Goal: Information Seeking & Learning: Learn about a topic

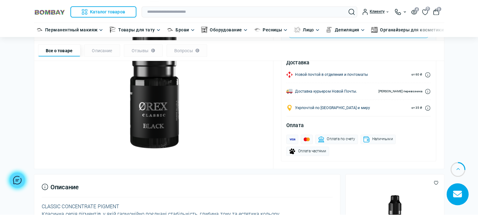
scroll to position [218, 0]
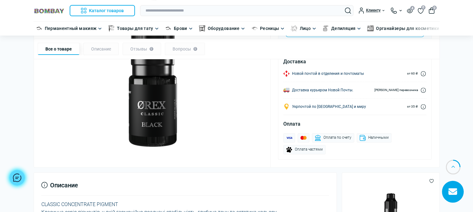
click at [161, 120] on img at bounding box center [152, 59] width 222 height 222
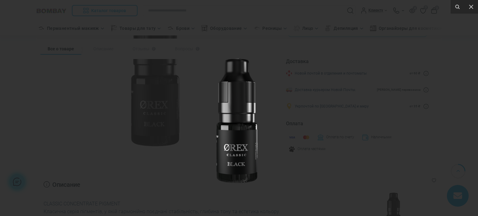
click at [312, 90] on img at bounding box center [236, 108] width 189 height 189
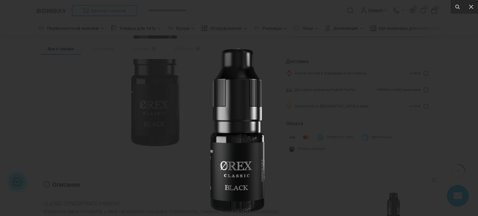
click at [334, 95] on img at bounding box center [236, 113] width 249 height 249
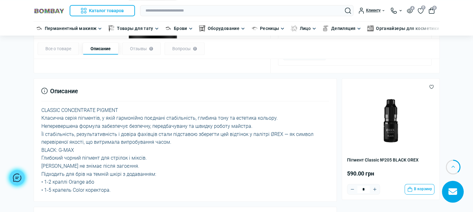
scroll to position [311, 0]
click at [48, 112] on div "CLASSIC CONCENTRATE PIGMENT Класична серія пігментів, у якій гармонійно поєднан…" at bounding box center [185, 151] width 288 height 88
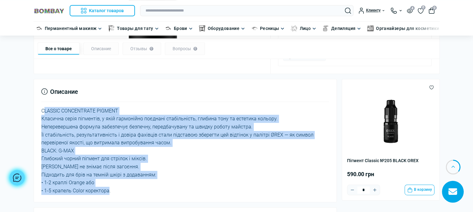
drag, startPoint x: 48, startPoint y: 112, endPoint x: 95, endPoint y: 192, distance: 93.0
click at [95, 192] on div "CLASSIC CONCENTRATE PIGMENT Класична серія пігментів, у якій гармонійно поєднан…" at bounding box center [185, 151] width 288 height 88
copy div "CLASSIC CONCENTRATE PIGMENT Класична серія пігментів, у якій гармонійно поєднан…"
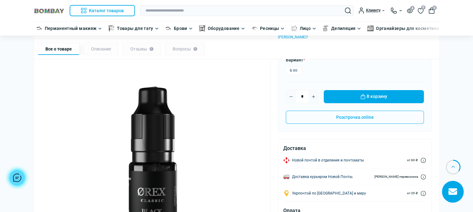
scroll to position [124, 0]
